Goal: Task Accomplishment & Management: Use online tool/utility

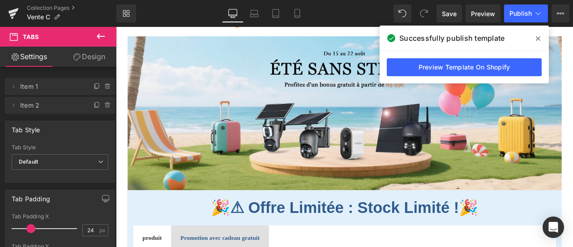
click at [535, 40] on span at bounding box center [538, 38] width 14 height 14
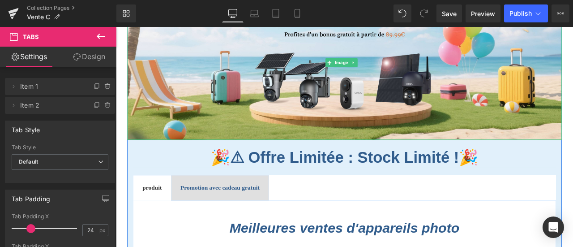
scroll to position [179, 0]
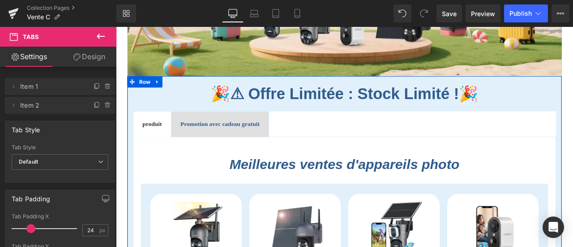
click at [226, 142] on b "Promotion avec cadeau gratuit" at bounding box center [239, 142] width 94 height 8
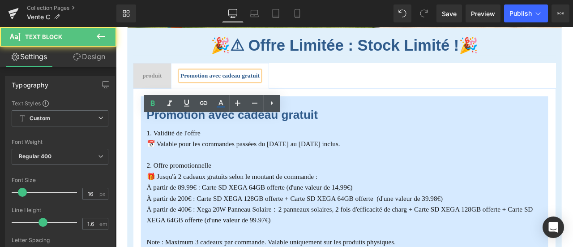
scroll to position [269, 0]
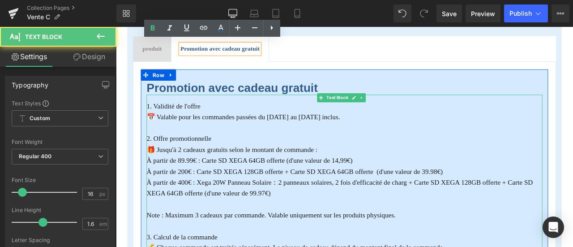
click at [222, 188] on p "À partir de 89.99€ : Carte SD XEGA 64GB offerte (d'une valeur de 14,99€)" at bounding box center [386, 185] width 469 height 13
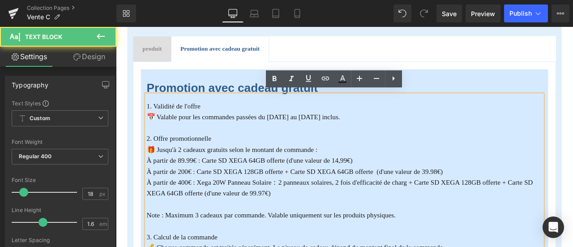
click at [222, 213] on p "À partir de 400€ : Xega 20W Panneau Solaire：2 panneaux solaires, 2 fois d'effic…" at bounding box center [386, 218] width 469 height 26
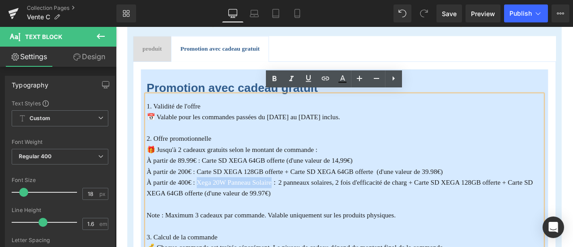
drag, startPoint x: 211, startPoint y: 209, endPoint x: 299, endPoint y: 210, distance: 87.3
click at [299, 210] on font "À partir de 400€ : Xega 20W Panneau Solaire：2 panneaux solaires, 2 fois d'effic…" at bounding box center [380, 217] width 457 height 22
copy font "Xega 20W Panneau Solaire"
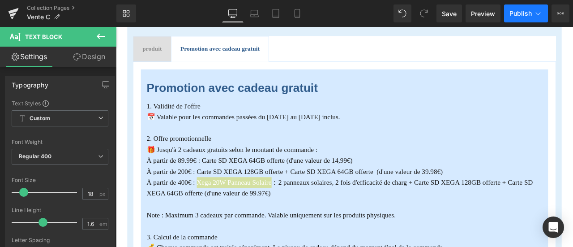
click at [516, 17] on button "Publish" at bounding box center [526, 13] width 44 height 18
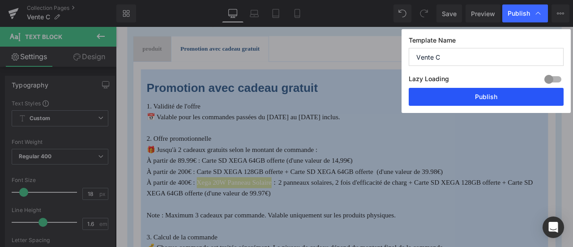
click at [497, 97] on button "Publish" at bounding box center [486, 97] width 155 height 18
